Goal: Information Seeking & Learning: Check status

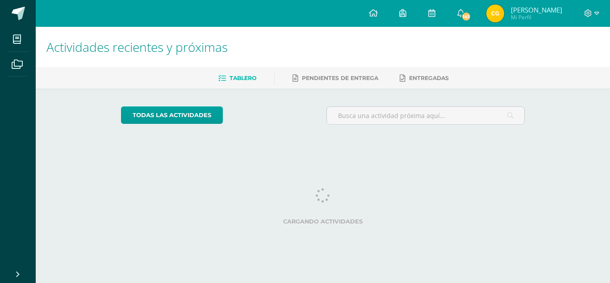
click at [502, 18] on img at bounding box center [495, 13] width 18 height 18
click at [500, 20] on img at bounding box center [495, 13] width 18 height 18
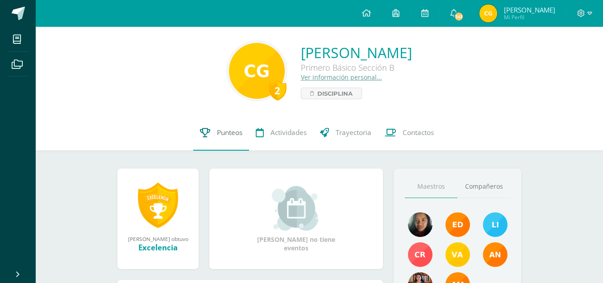
click at [217, 127] on link "Punteos" at bounding box center [221, 133] width 56 height 36
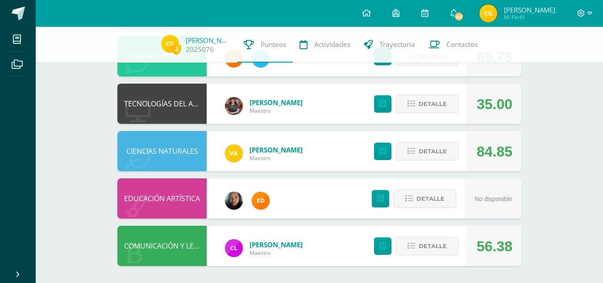
scroll to position [389, 0]
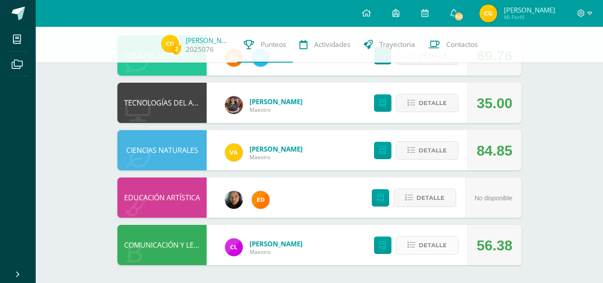
click at [404, 247] on button "Detalle" at bounding box center [427, 245] width 63 height 18
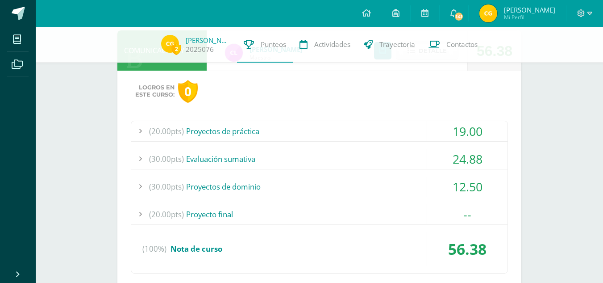
scroll to position [568, 0]
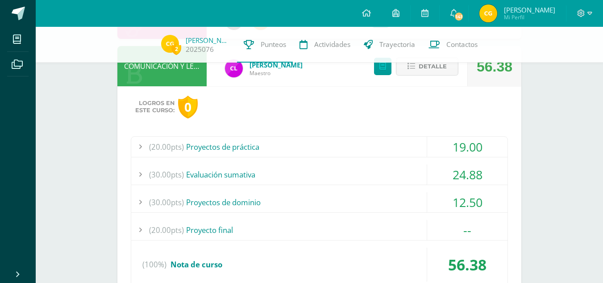
click at [480, 177] on div "24.88" at bounding box center [467, 174] width 80 height 20
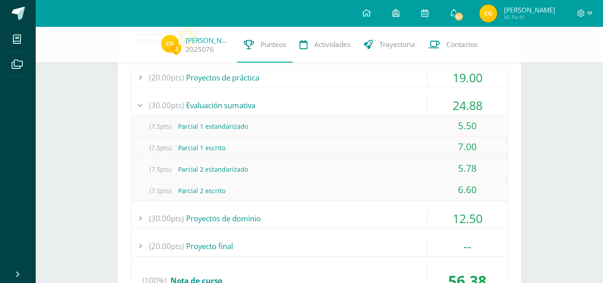
scroll to position [657, 0]
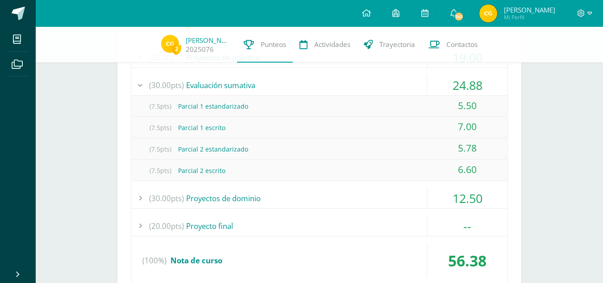
click at [463, 197] on div "12.50" at bounding box center [467, 198] width 80 height 20
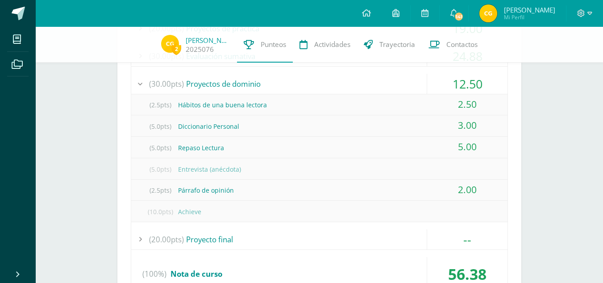
scroll to position [702, 0]
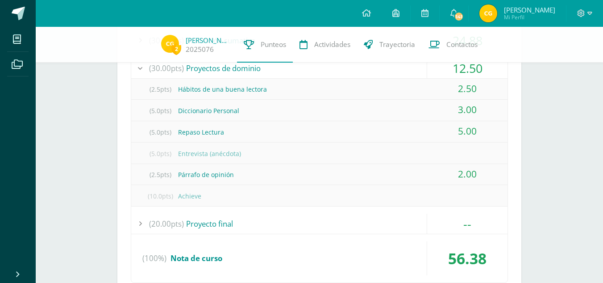
click at [474, 229] on div "--" at bounding box center [467, 223] width 80 height 20
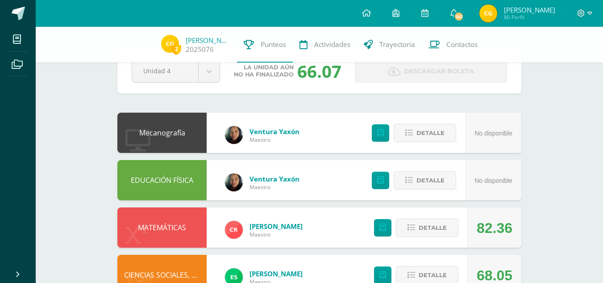
scroll to position [0, 0]
